Goal: Task Accomplishment & Management: Use online tool/utility

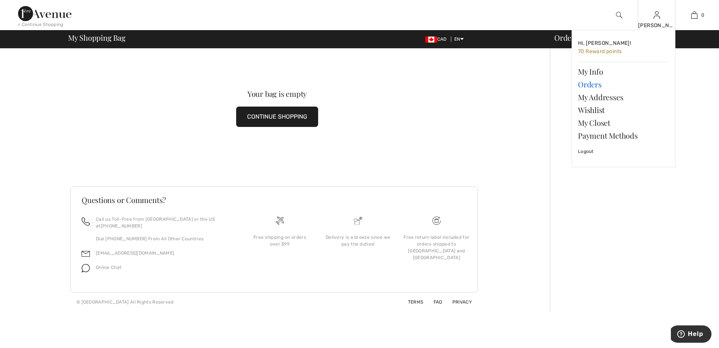
click at [598, 81] on link "Orders" at bounding box center [623, 84] width 91 height 13
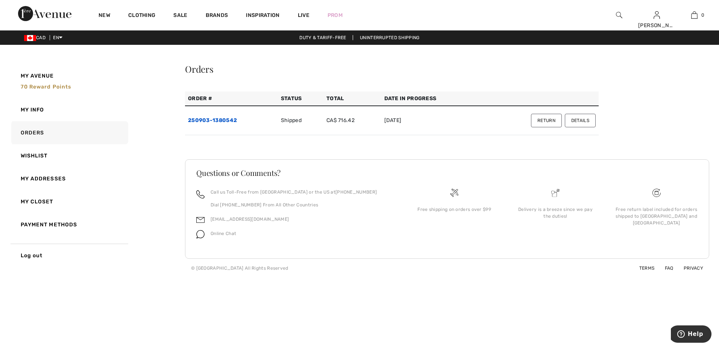
click at [233, 117] on link "250903-1380542" at bounding box center [212, 120] width 49 height 6
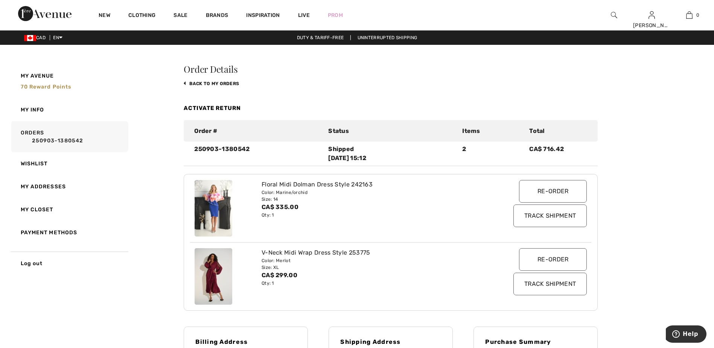
click at [215, 270] on img at bounding box center [214, 276] width 38 height 56
click at [210, 269] on img at bounding box center [214, 276] width 38 height 56
click at [219, 274] on img at bounding box center [214, 276] width 38 height 56
click at [200, 149] on div "250903-1380542" at bounding box center [257, 153] width 134 height 18
click at [332, 149] on div "Shipped 2025-09-04 15:12" at bounding box center [390, 153] width 125 height 18
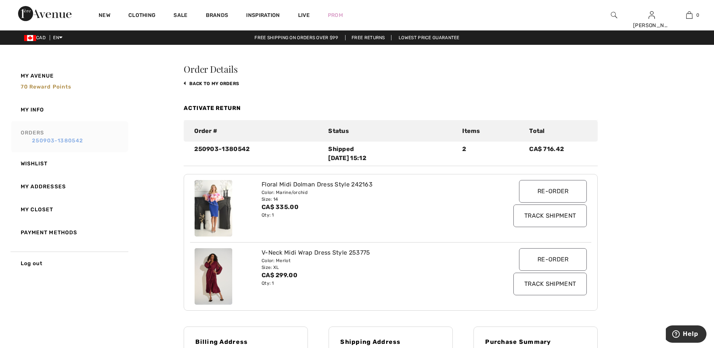
click at [34, 140] on link "250903-1380542" at bounding box center [73, 141] width 105 height 8
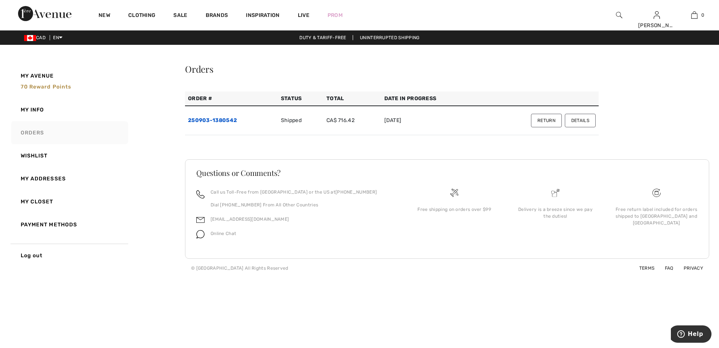
click at [219, 119] on link "250903-1380542" at bounding box center [212, 120] width 49 height 6
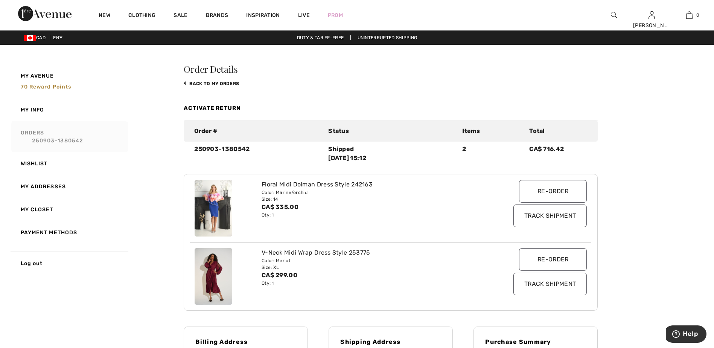
scroll to position [150, 0]
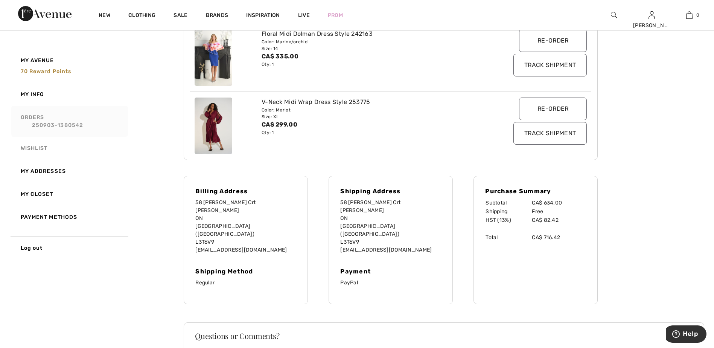
click at [40, 147] on link "Wishlist" at bounding box center [69, 148] width 119 height 23
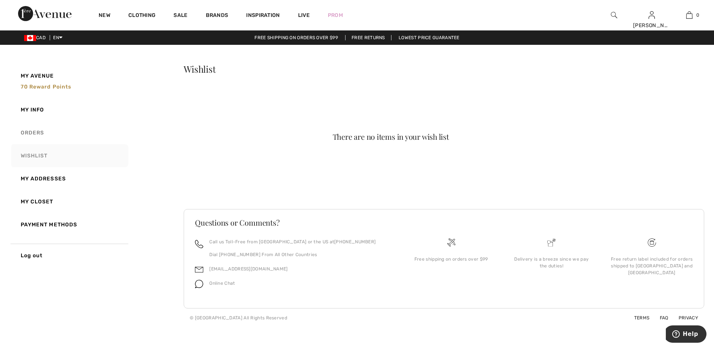
scroll to position [0, 0]
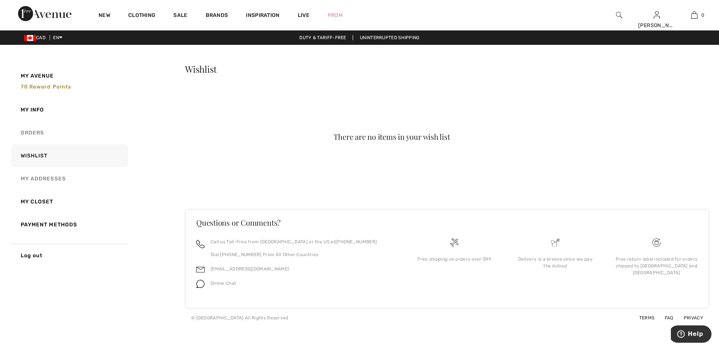
click at [53, 174] on link "My Addresses" at bounding box center [69, 178] width 119 height 23
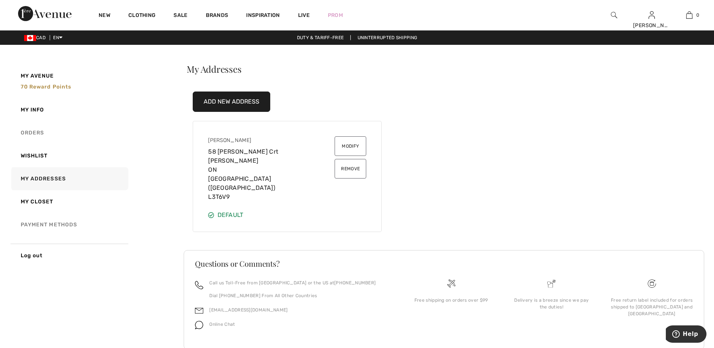
click at [52, 222] on link "Payment Methods" at bounding box center [69, 224] width 119 height 23
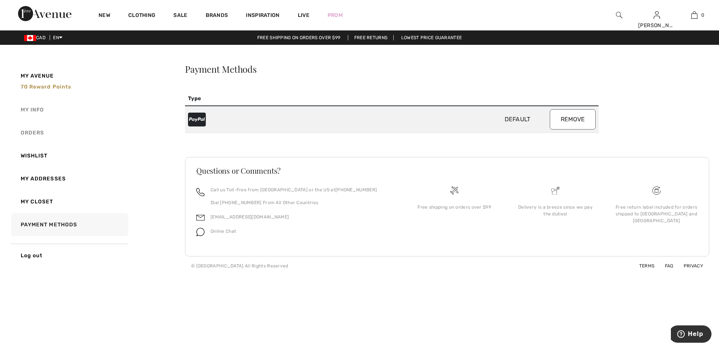
click at [35, 107] on link "My Info" at bounding box center [69, 109] width 119 height 23
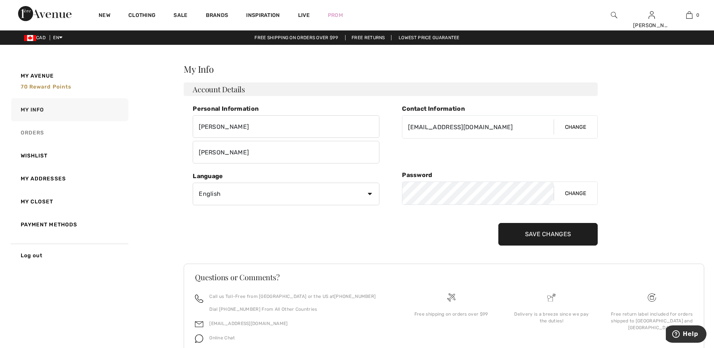
click at [382, 38] on link "Free Returns" at bounding box center [368, 37] width 46 height 5
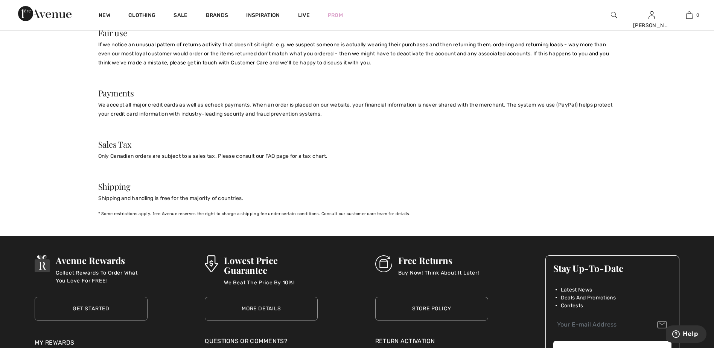
scroll to position [715, 0]
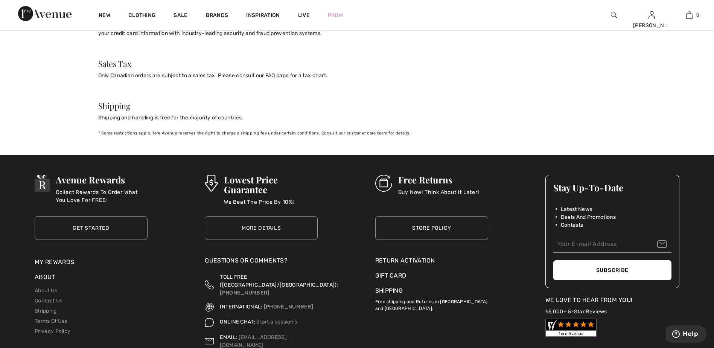
drag, startPoint x: 406, startPoint y: 251, endPoint x: 393, endPoint y: 250, distance: 13.5
click at [406, 256] on div "Return Activation" at bounding box center [431, 260] width 113 height 9
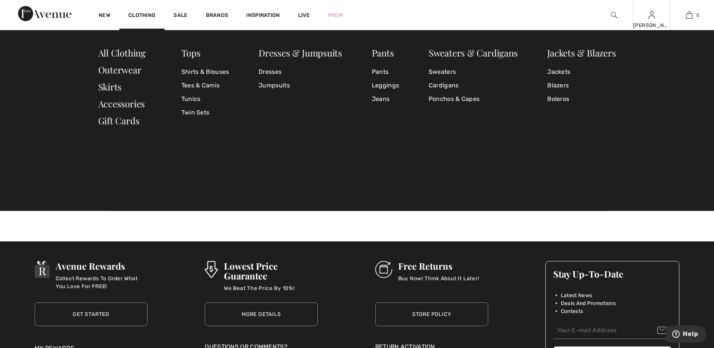
click at [650, 16] on img at bounding box center [651, 15] width 6 height 9
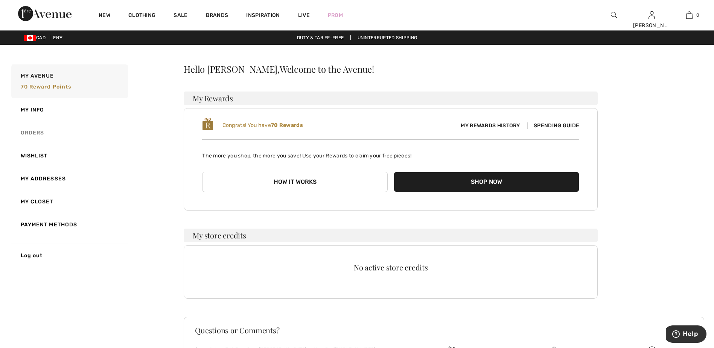
click at [29, 134] on link "Orders" at bounding box center [69, 132] width 119 height 23
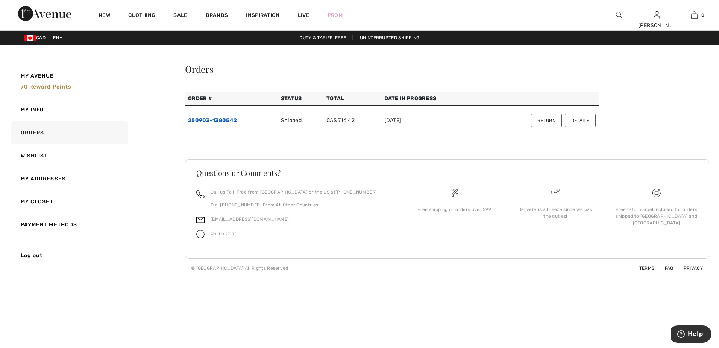
click at [231, 120] on link "250903-1380542" at bounding box center [212, 120] width 49 height 6
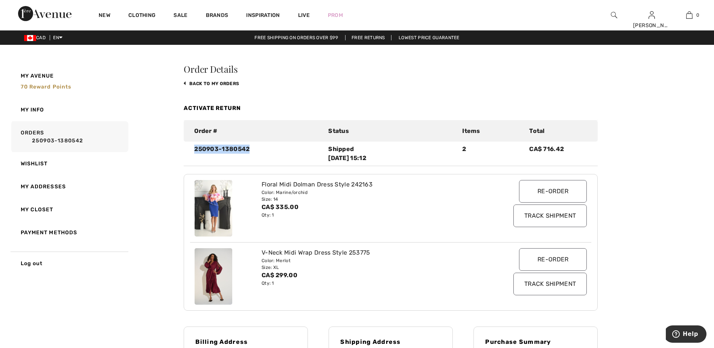
drag, startPoint x: 249, startPoint y: 149, endPoint x: 178, endPoint y: 147, distance: 71.5
click at [178, 147] on div "My Avenue 70 Reward points My Info Orders 250903-1380542 Wishlist My Addresses …" at bounding box center [357, 327] width 696 height 528
copy div "250903-1380542"
click at [224, 265] on img at bounding box center [214, 276] width 38 height 56
click at [479, 255] on div "V-Neck Midi Wrap Dress Style 253775" at bounding box center [373, 252] width 225 height 9
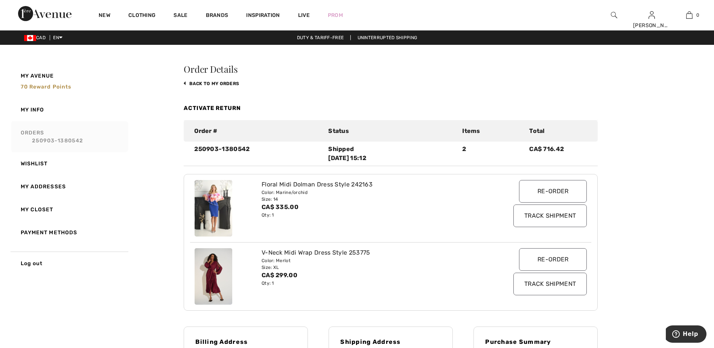
click at [31, 131] on link "Orders 250903-1380542" at bounding box center [69, 136] width 119 height 31
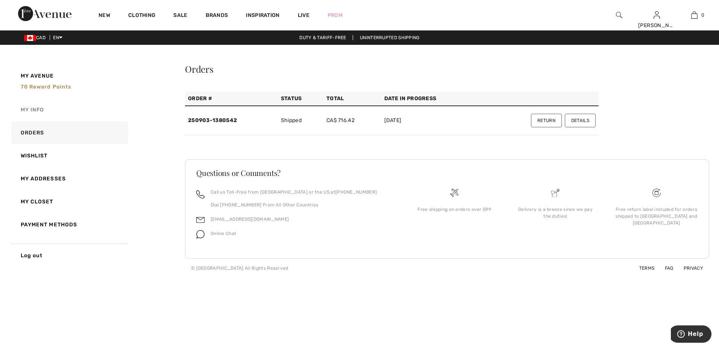
click at [27, 105] on link "My Info" at bounding box center [69, 109] width 119 height 23
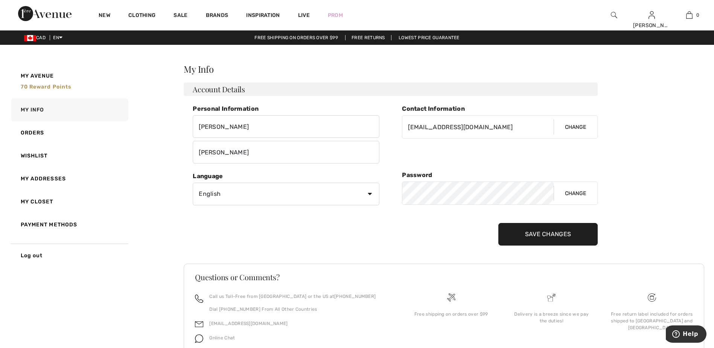
click at [367, 38] on link "Free Returns" at bounding box center [368, 37] width 46 height 5
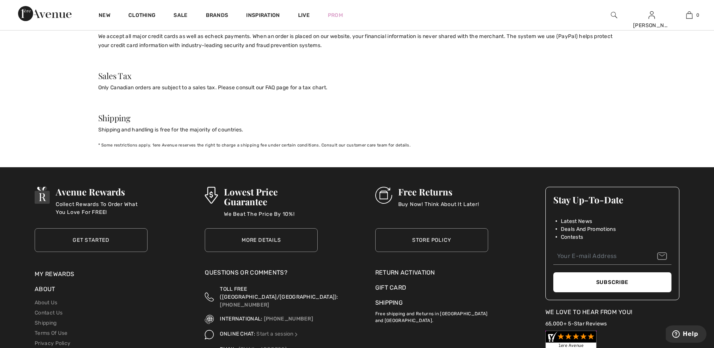
scroll to position [780, 0]
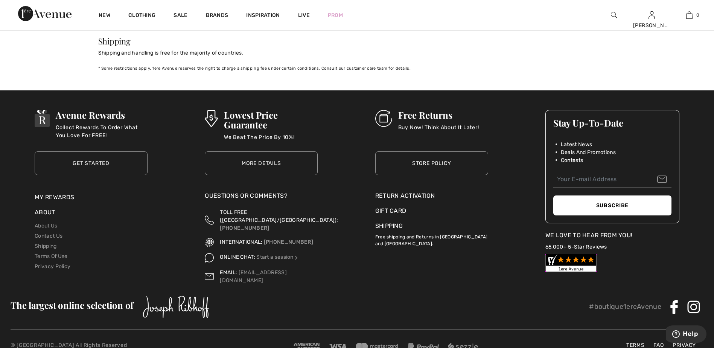
click at [422, 191] on div "Return Activation" at bounding box center [431, 195] width 113 height 9
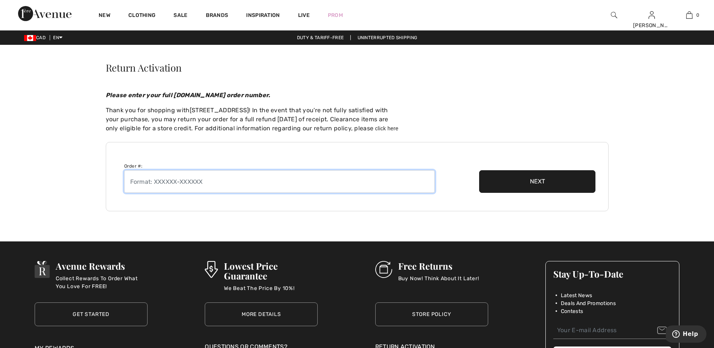
click at [224, 181] on input "text" at bounding box center [279, 181] width 310 height 23
paste input "250903-1380542"
type input "250903-1380542"
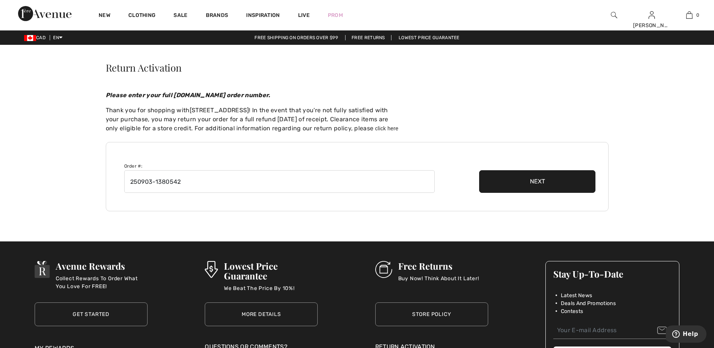
click at [535, 182] on button "Next" at bounding box center [537, 181] width 117 height 23
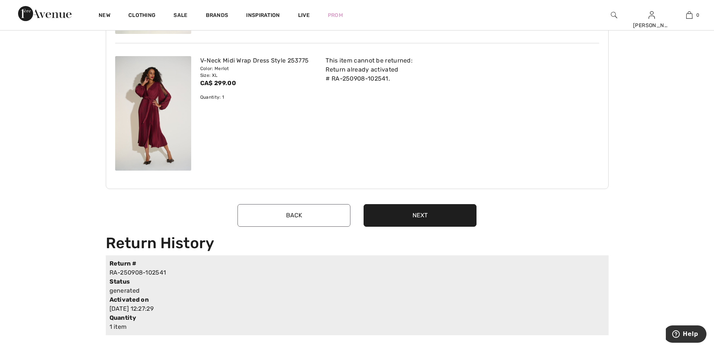
scroll to position [113, 0]
